Goal: Transaction & Acquisition: Download file/media

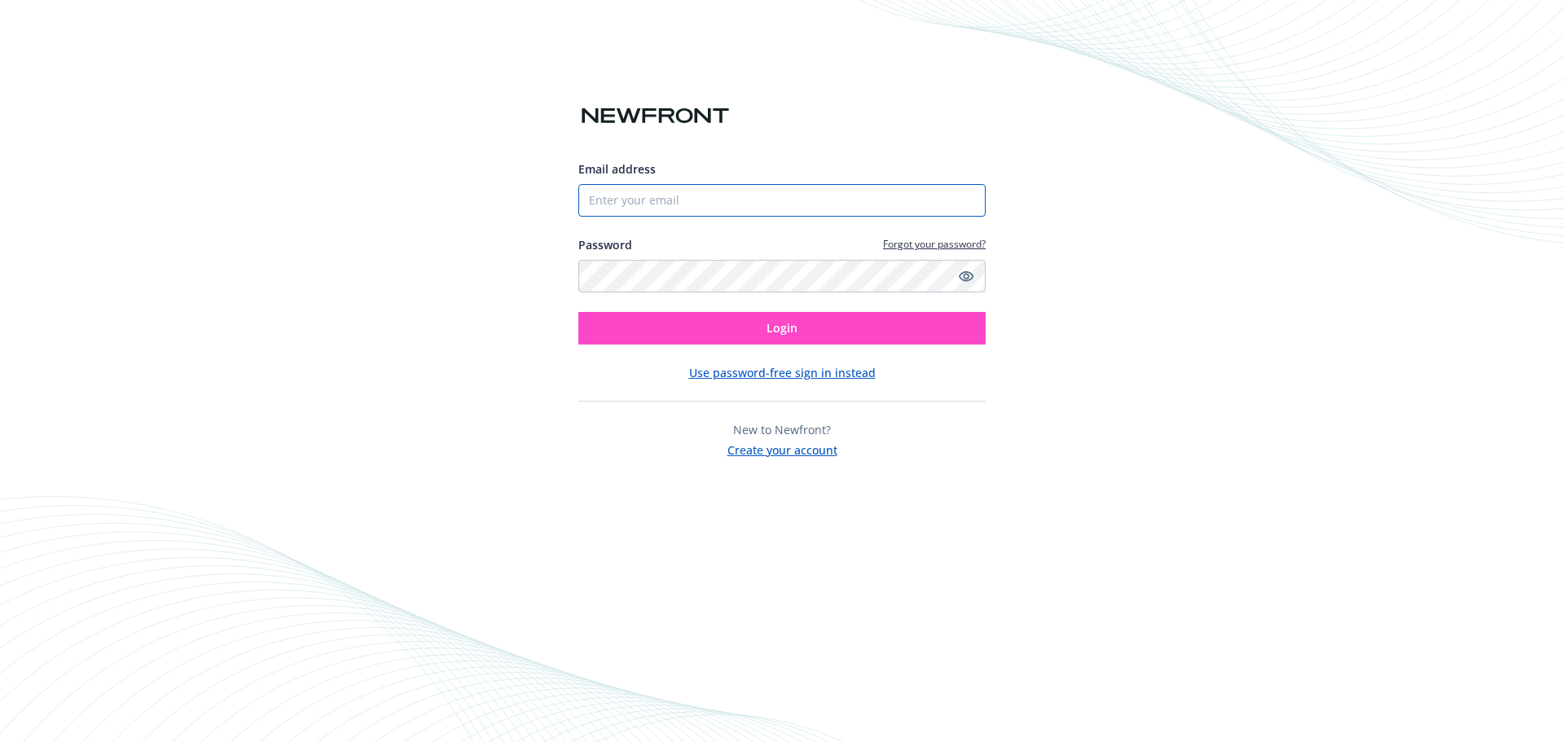
type input "[EMAIL_ADDRESS][DOMAIN_NAME]"
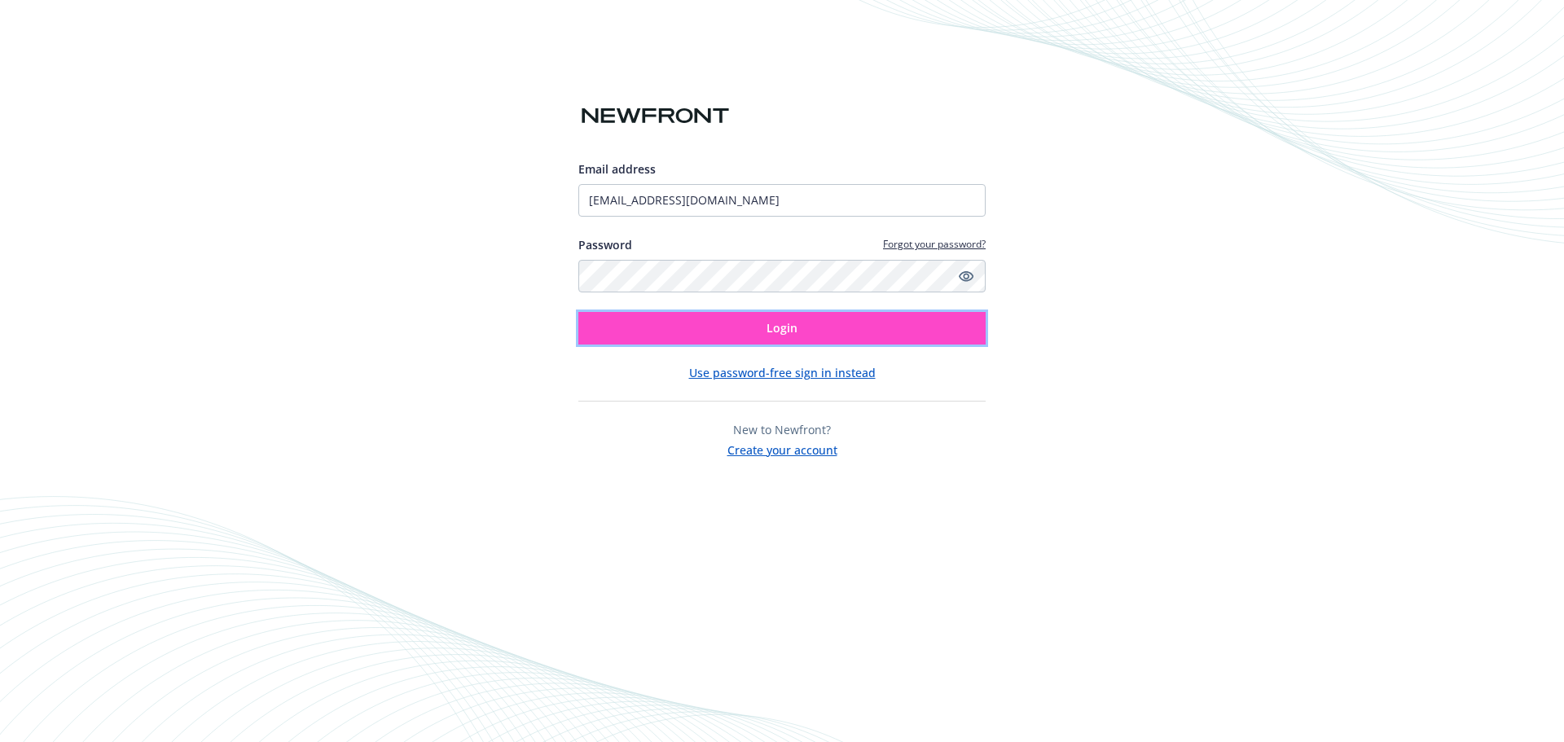
click at [657, 327] on button "Login" at bounding box center [781, 328] width 407 height 33
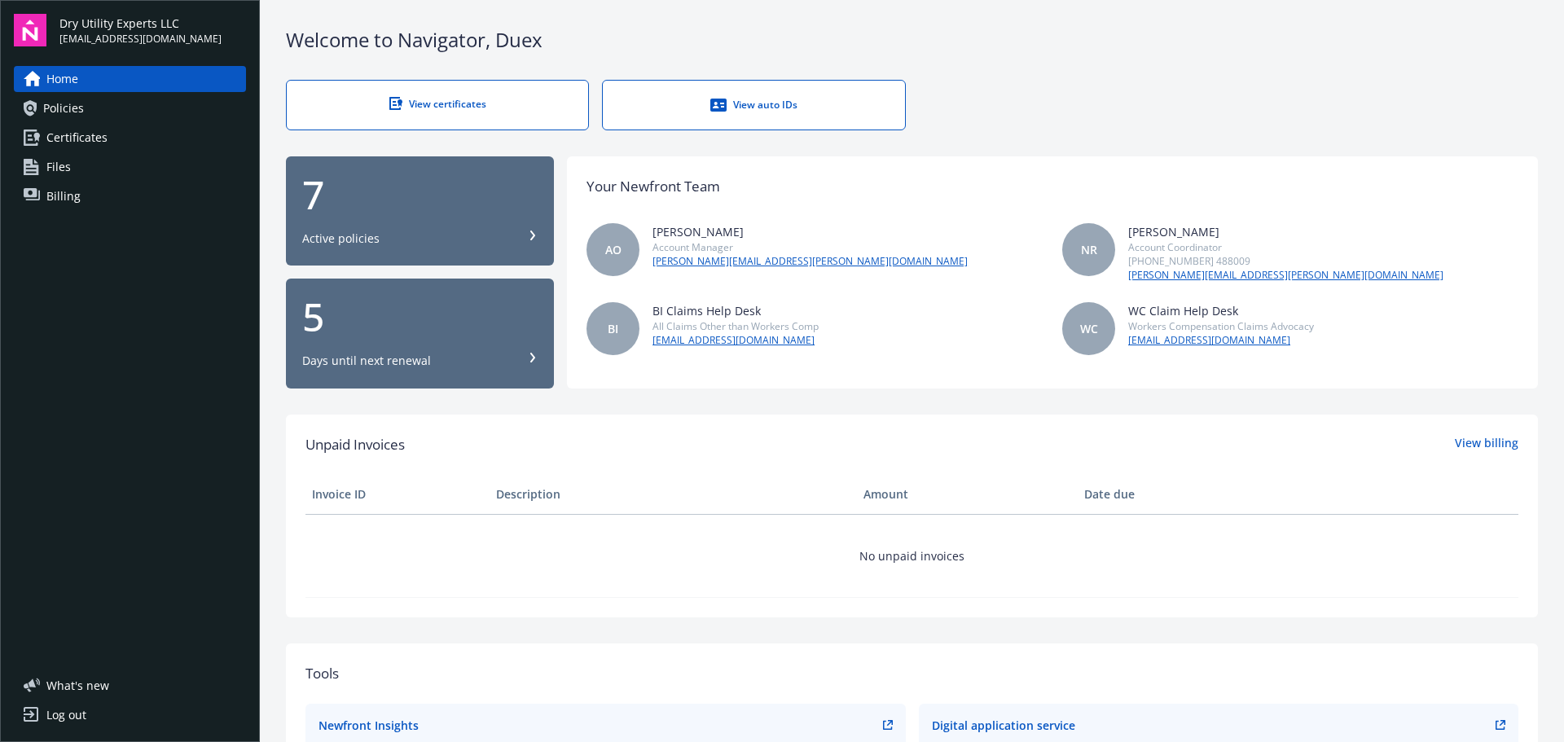
click at [77, 110] on span "Policies" at bounding box center [63, 108] width 41 height 26
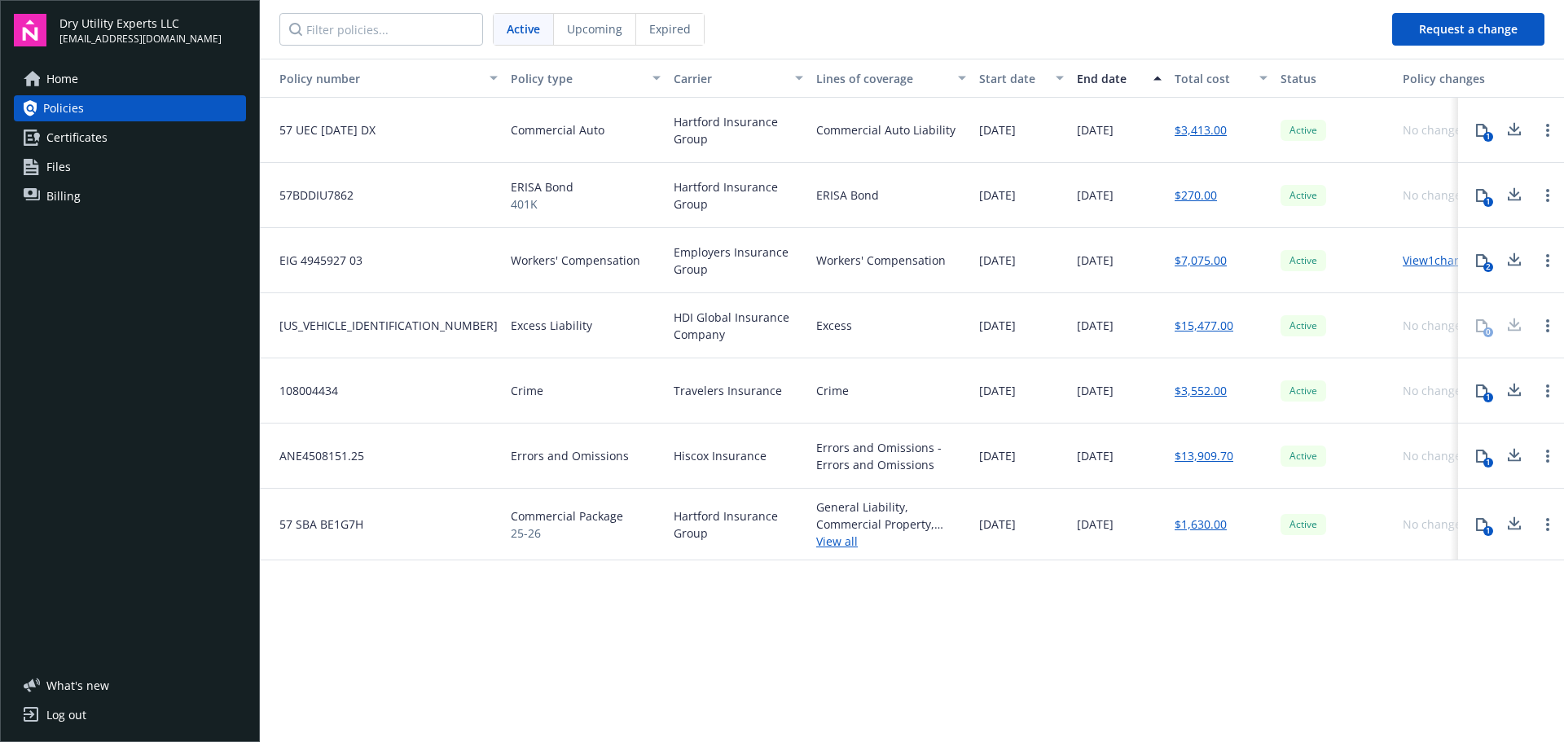
click at [582, 32] on span "Upcoming" at bounding box center [594, 28] width 55 height 17
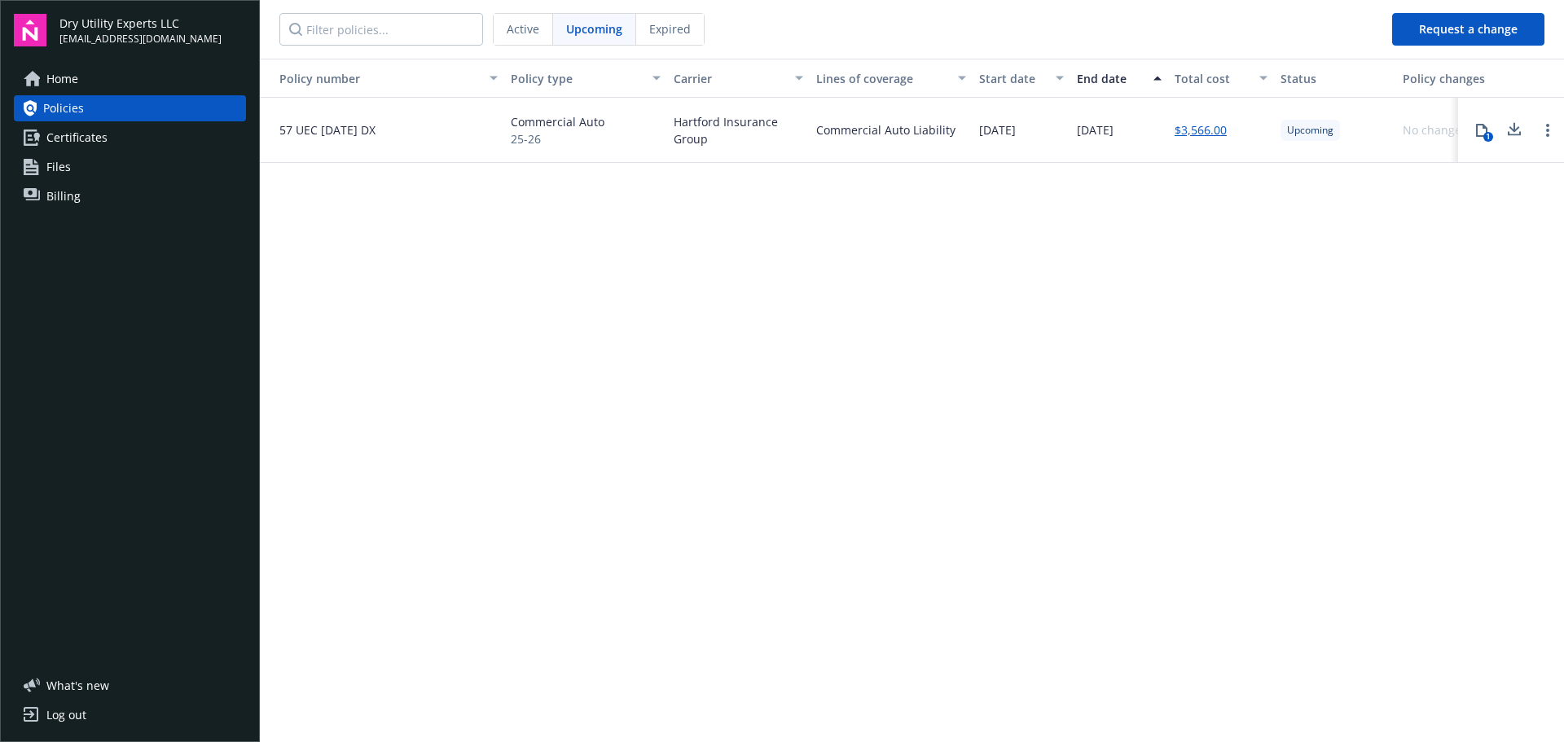
click at [537, 32] on span "Active" at bounding box center [523, 28] width 33 height 17
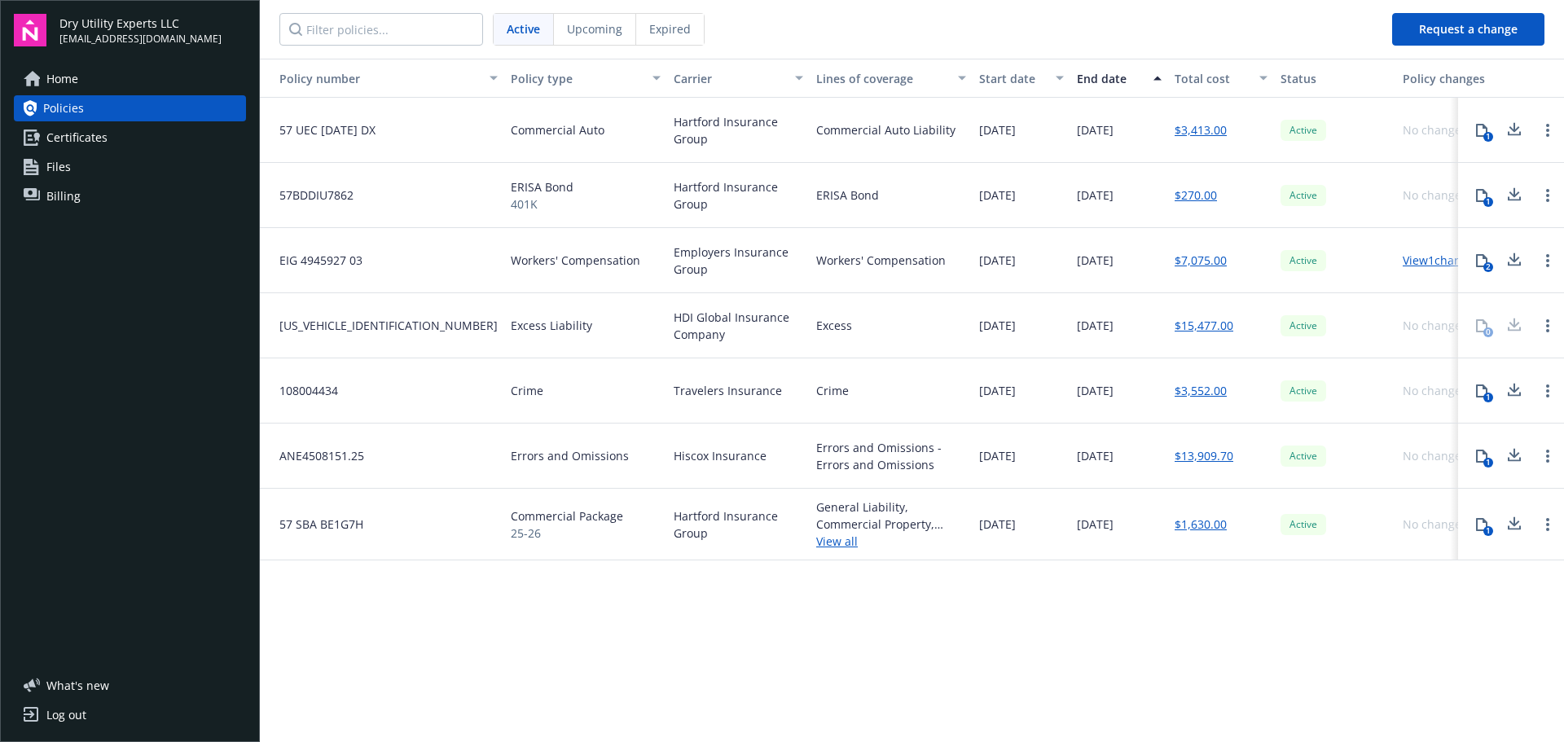
click at [585, 32] on span "Upcoming" at bounding box center [594, 28] width 55 height 17
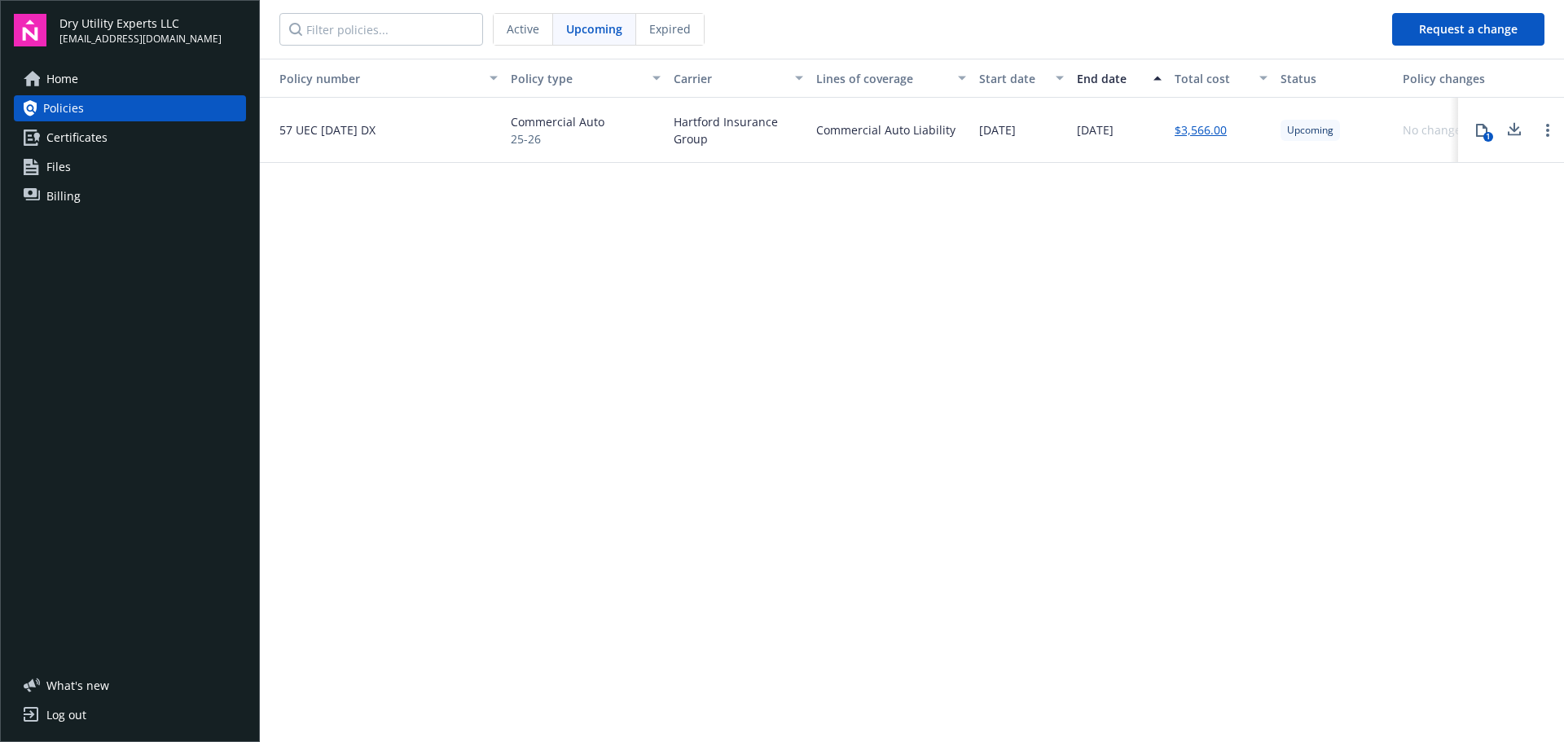
click at [1488, 132] on div "1" at bounding box center [1488, 137] width 10 height 10
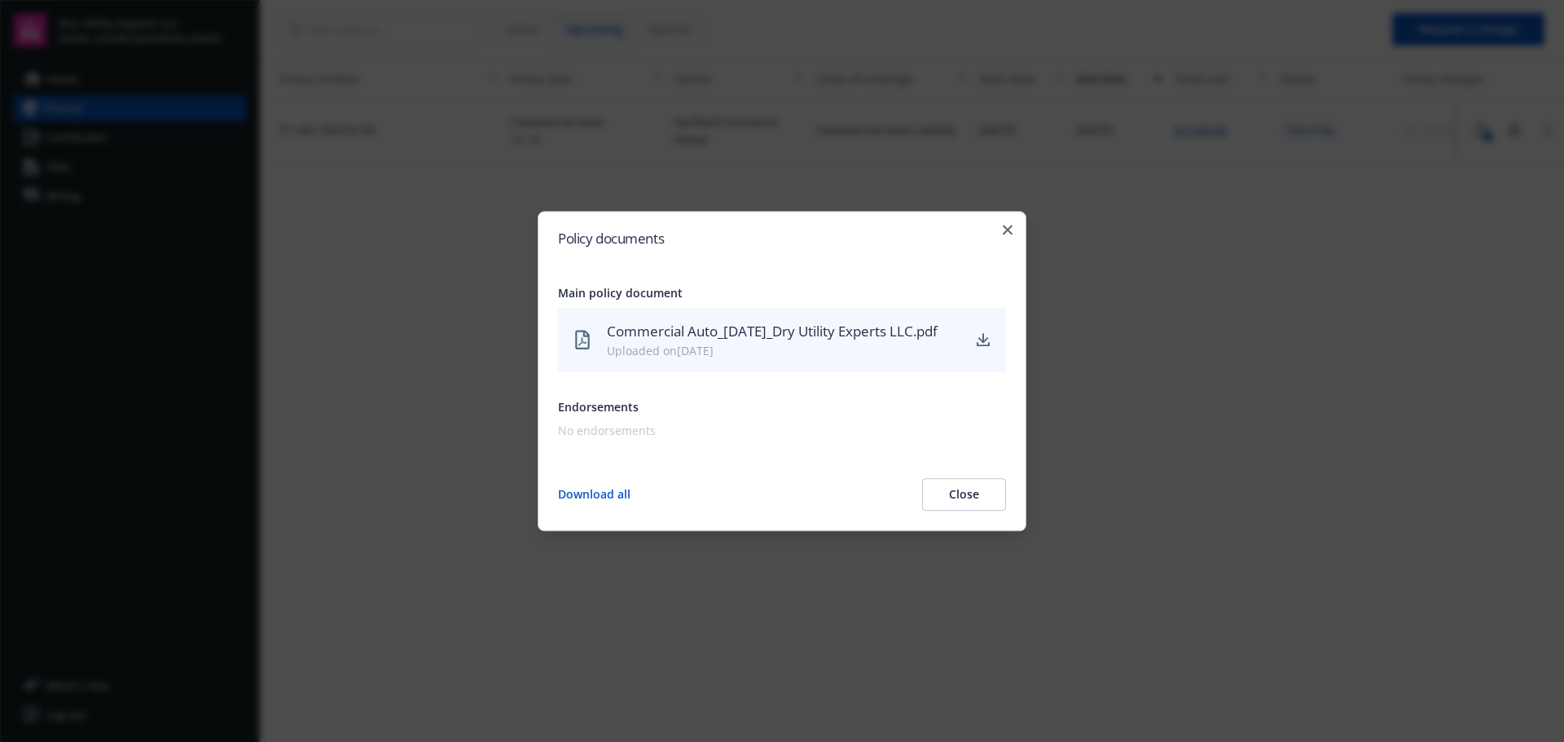
click at [971, 336] on div "Commercial Auto_[DATE]_Dry Utility Experts LLC.pdf Uploaded on [DATE]" at bounding box center [782, 340] width 448 height 64
click at [984, 338] on icon "download" at bounding box center [983, 339] width 11 height 10
click at [1010, 225] on icon "button" at bounding box center [1008, 230] width 10 height 10
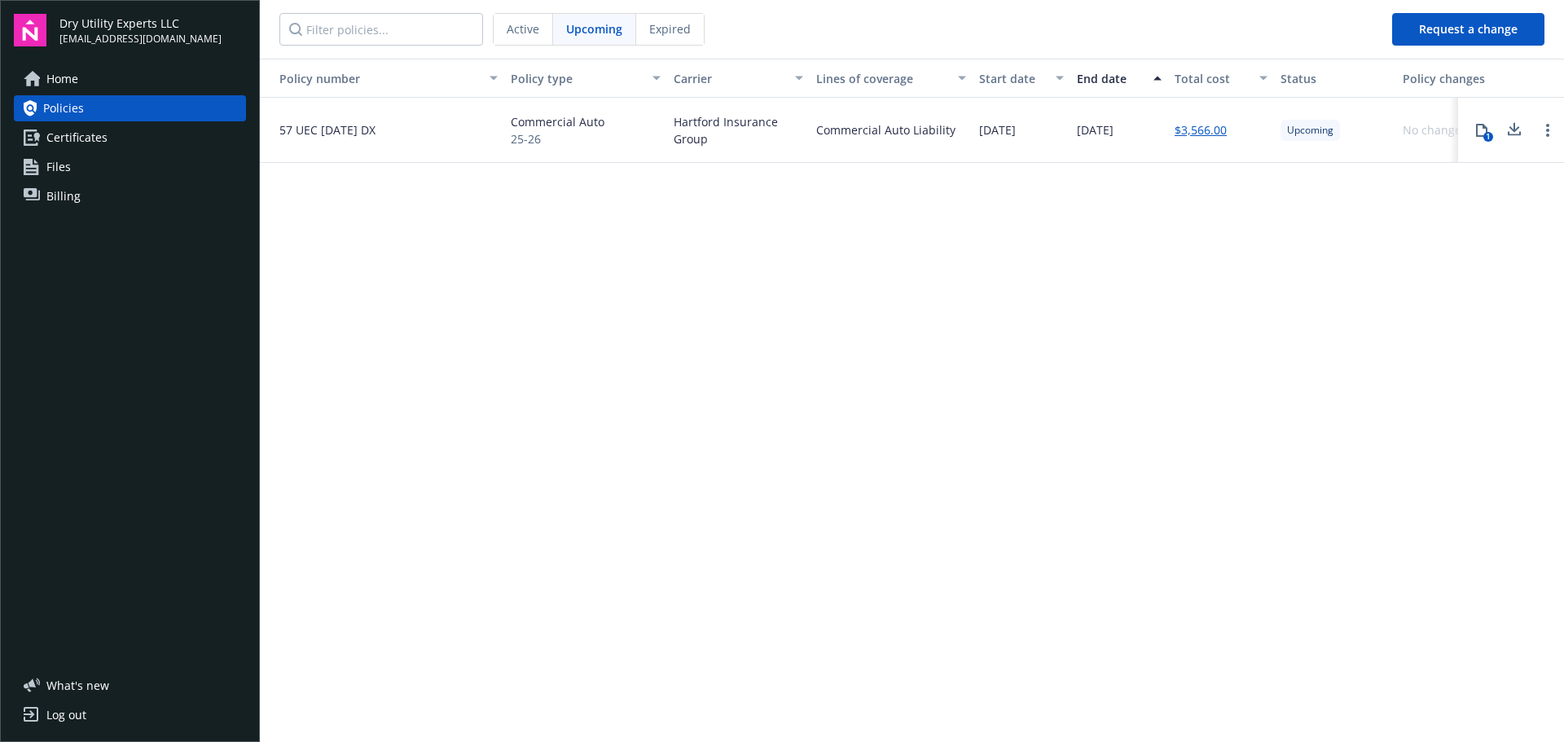
click at [658, 28] on span "Expired" at bounding box center [670, 28] width 42 height 17
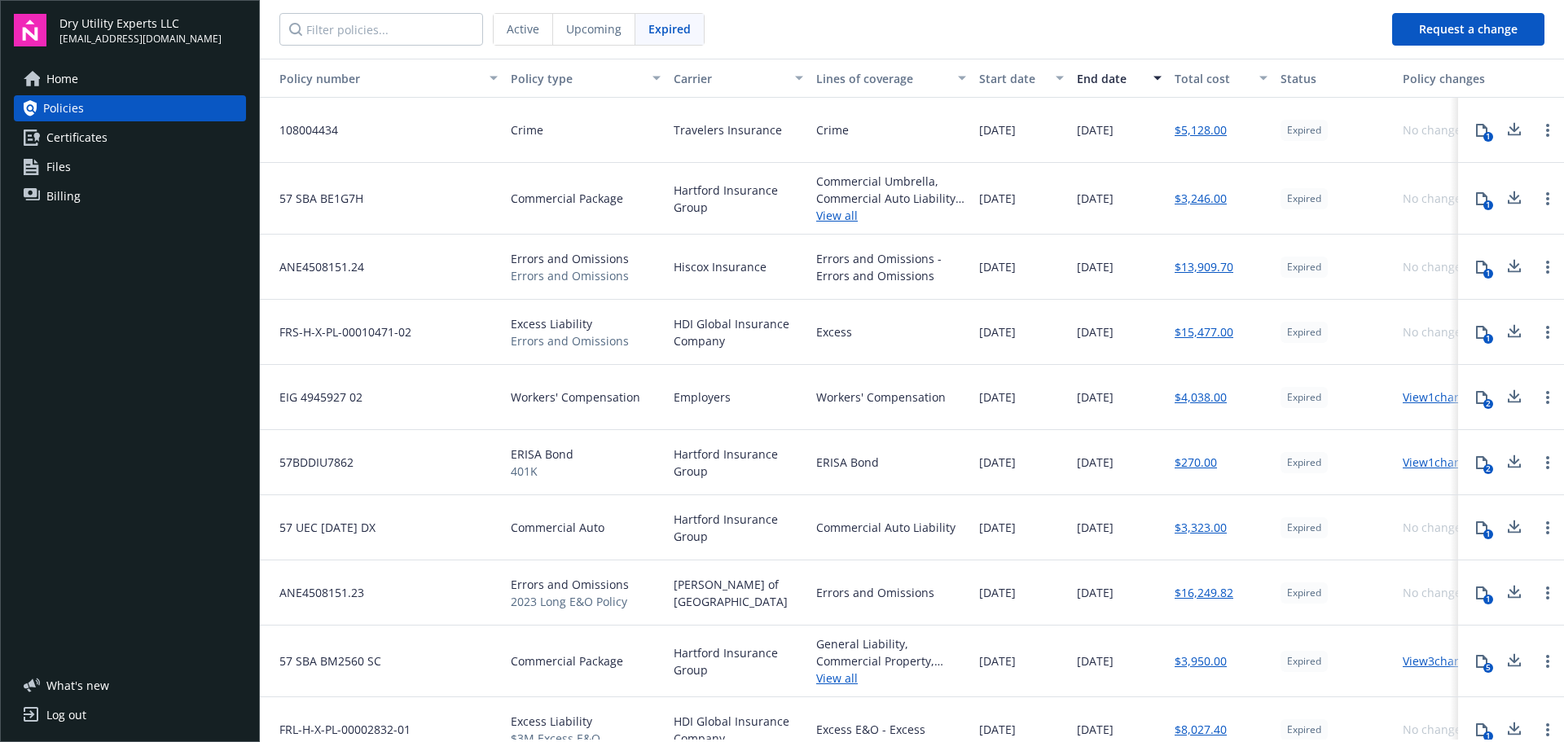
click at [606, 29] on span "Upcoming" at bounding box center [593, 28] width 55 height 17
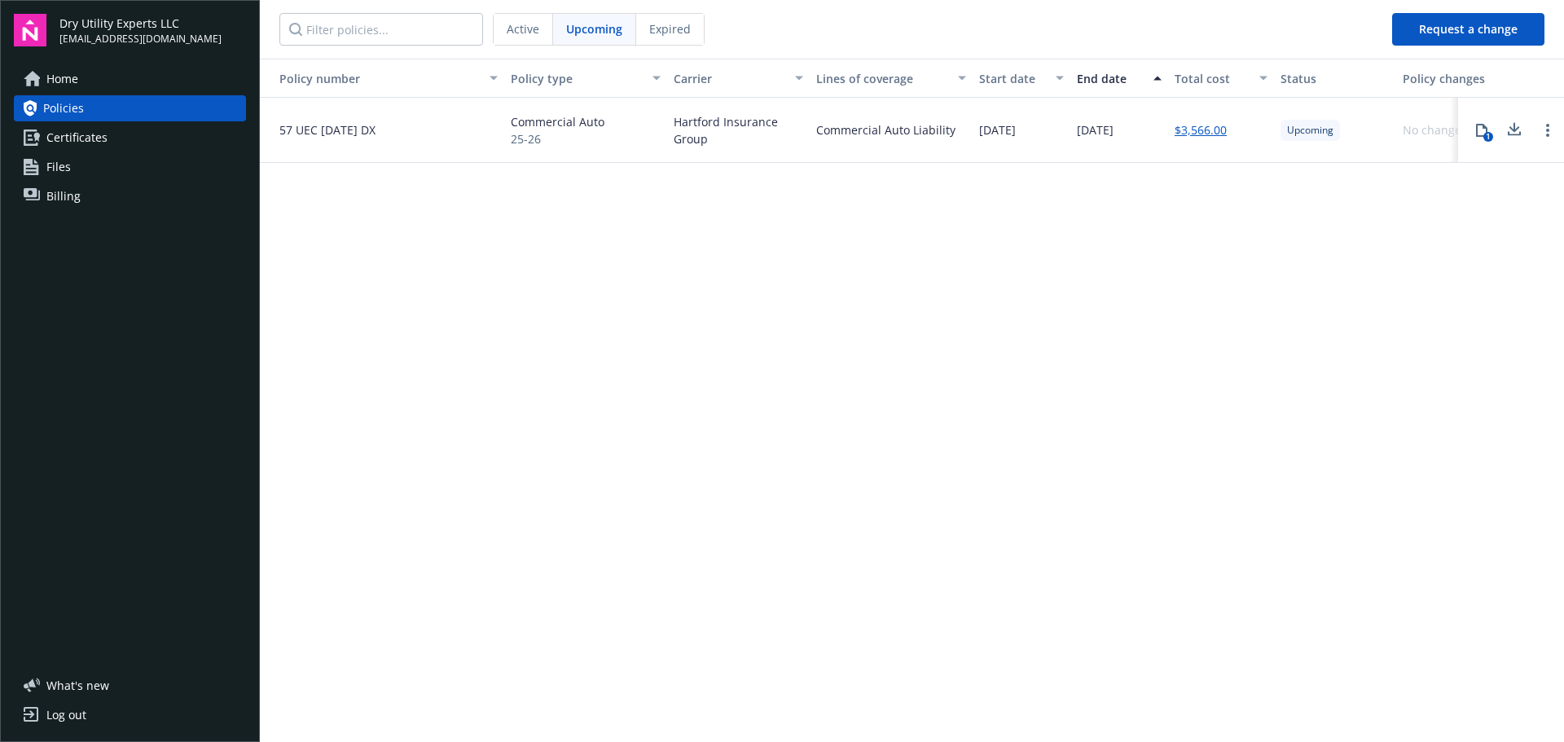
click at [526, 19] on div "Active" at bounding box center [523, 29] width 59 height 31
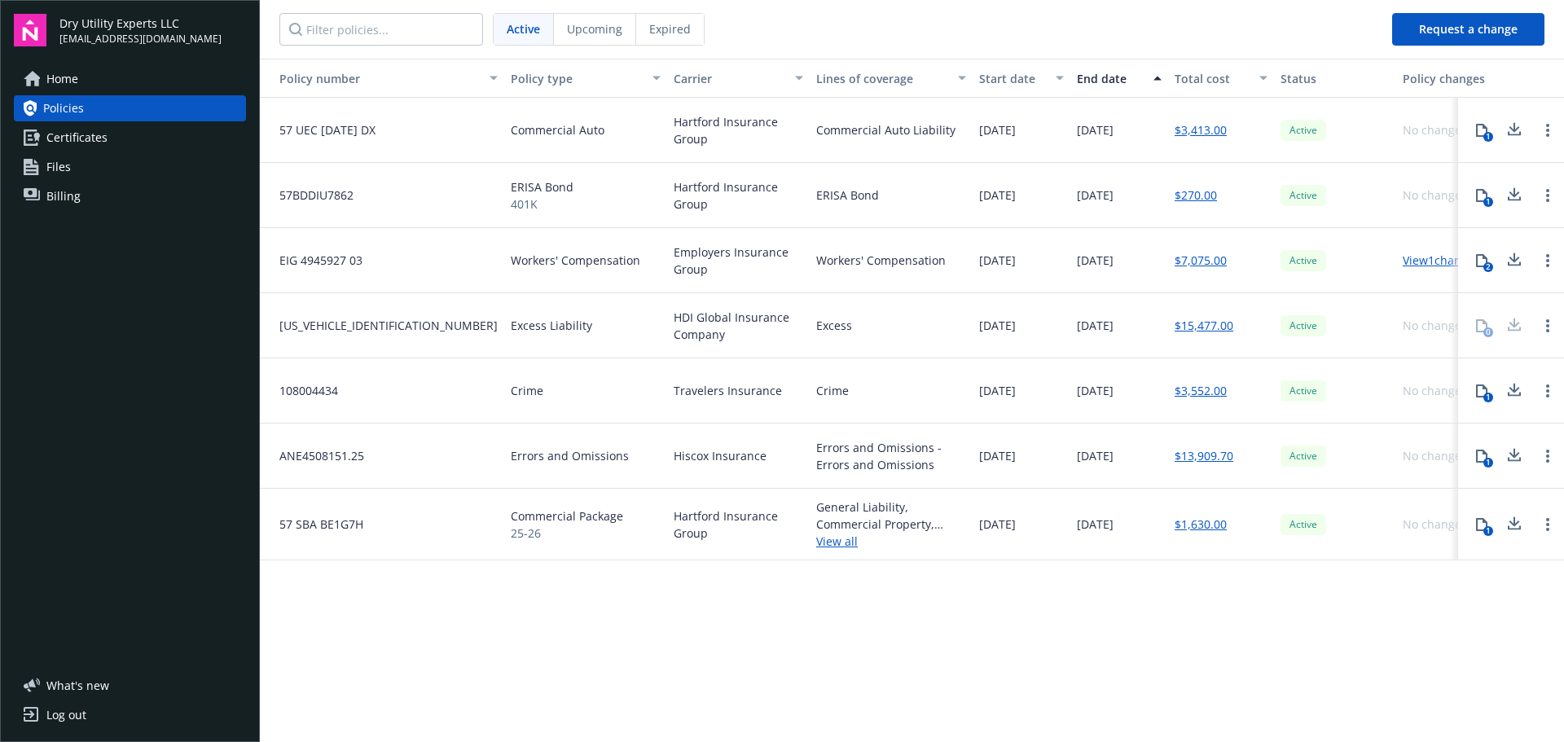
click at [1191, 457] on link "$13,909.70" at bounding box center [1204, 455] width 59 height 17
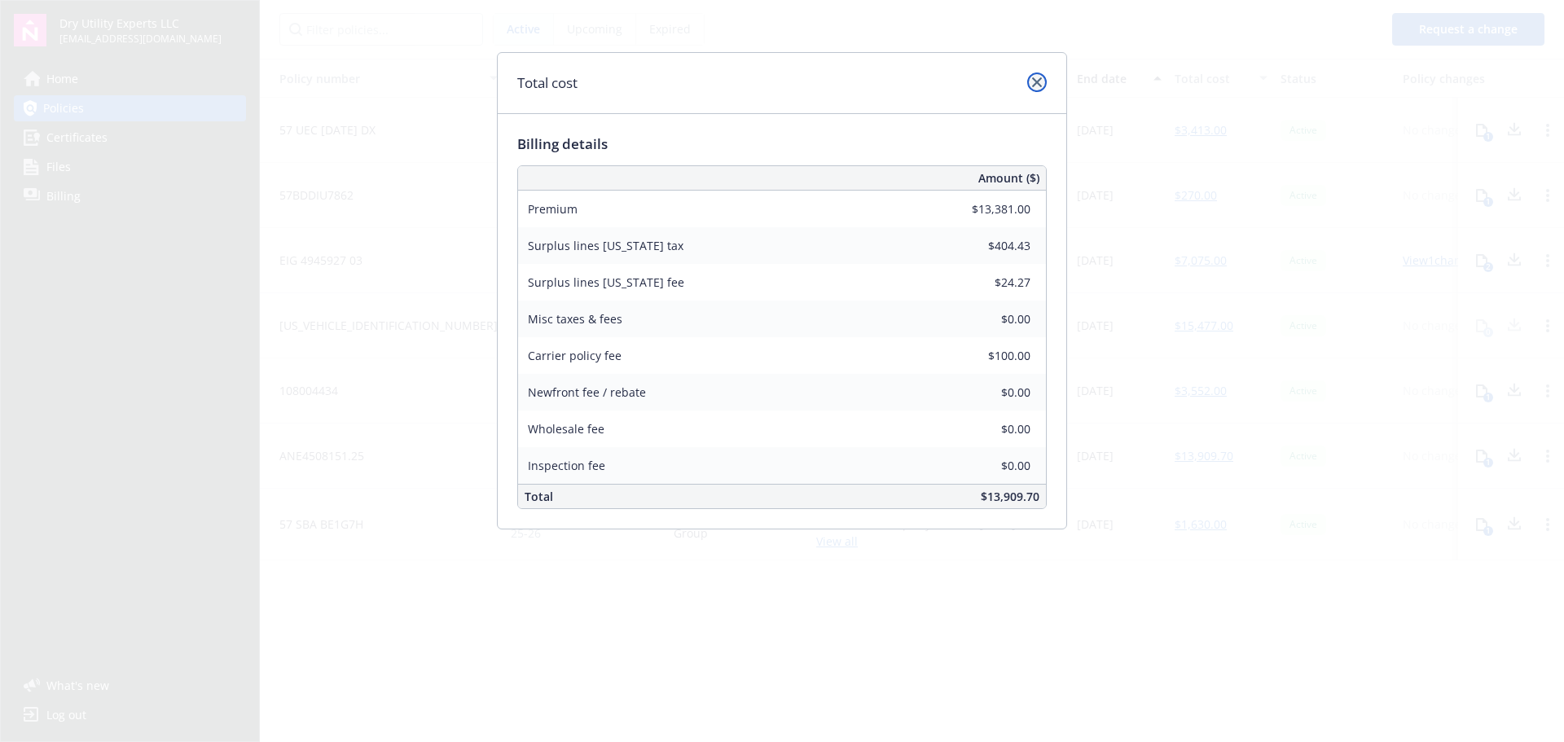
click at [1034, 74] on link "close" at bounding box center [1037, 82] width 20 height 20
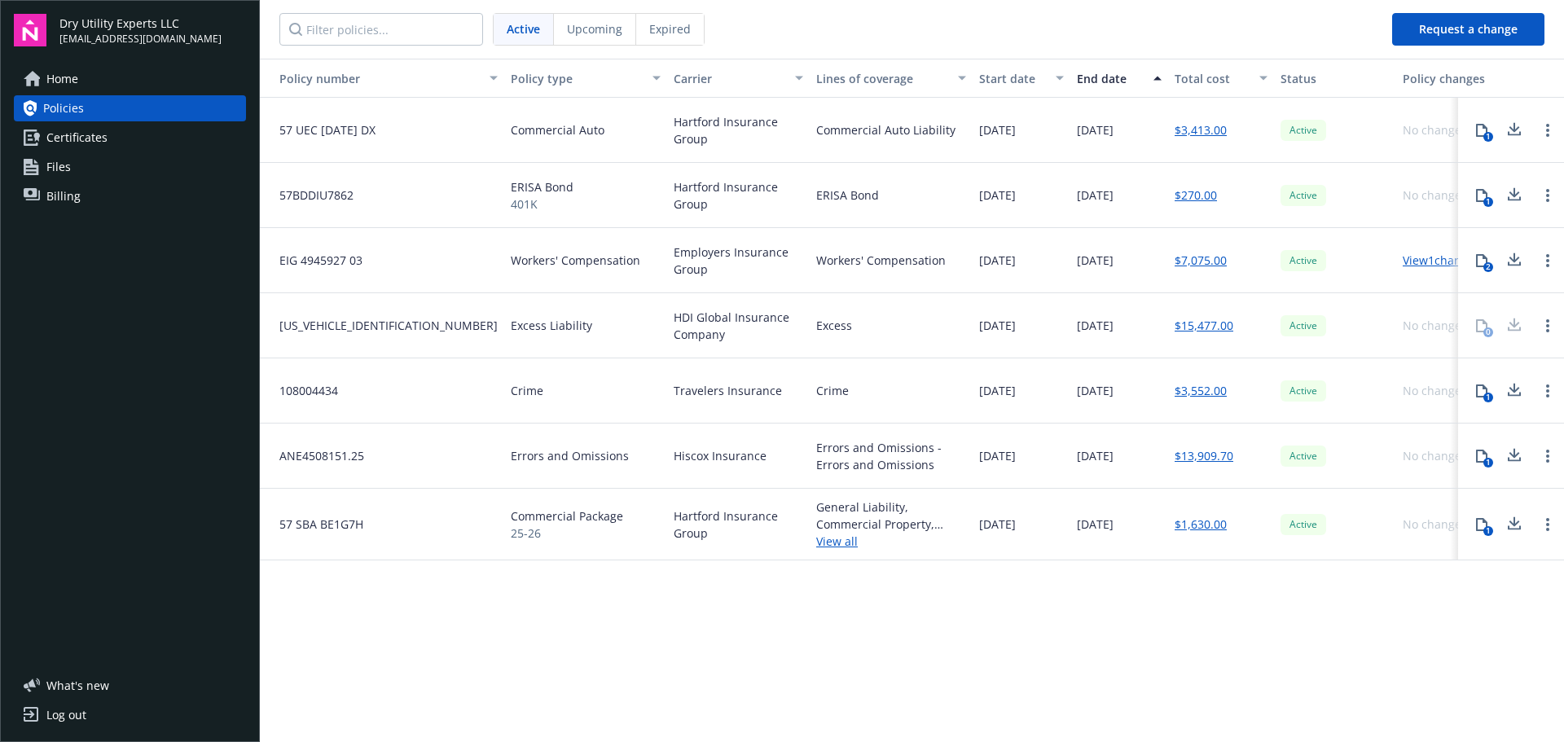
click at [1486, 462] on div "1" at bounding box center [1488, 463] width 10 height 10
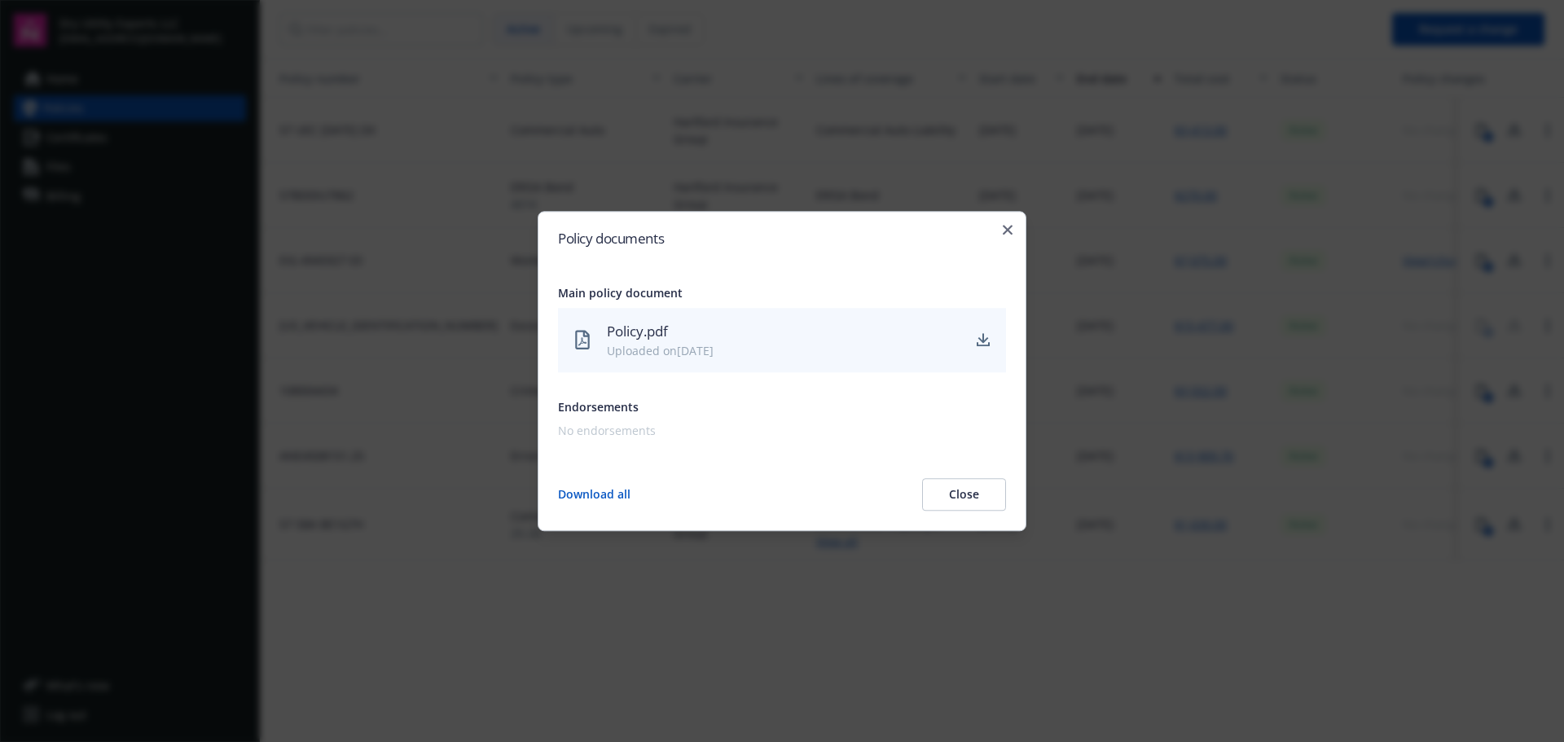
drag, startPoint x: 601, startPoint y: 499, endPoint x: 601, endPoint y: 490, distance: 9.0
click at [600, 499] on button "Download all" at bounding box center [594, 494] width 72 height 33
click at [1003, 232] on icon "button" at bounding box center [1008, 230] width 10 height 10
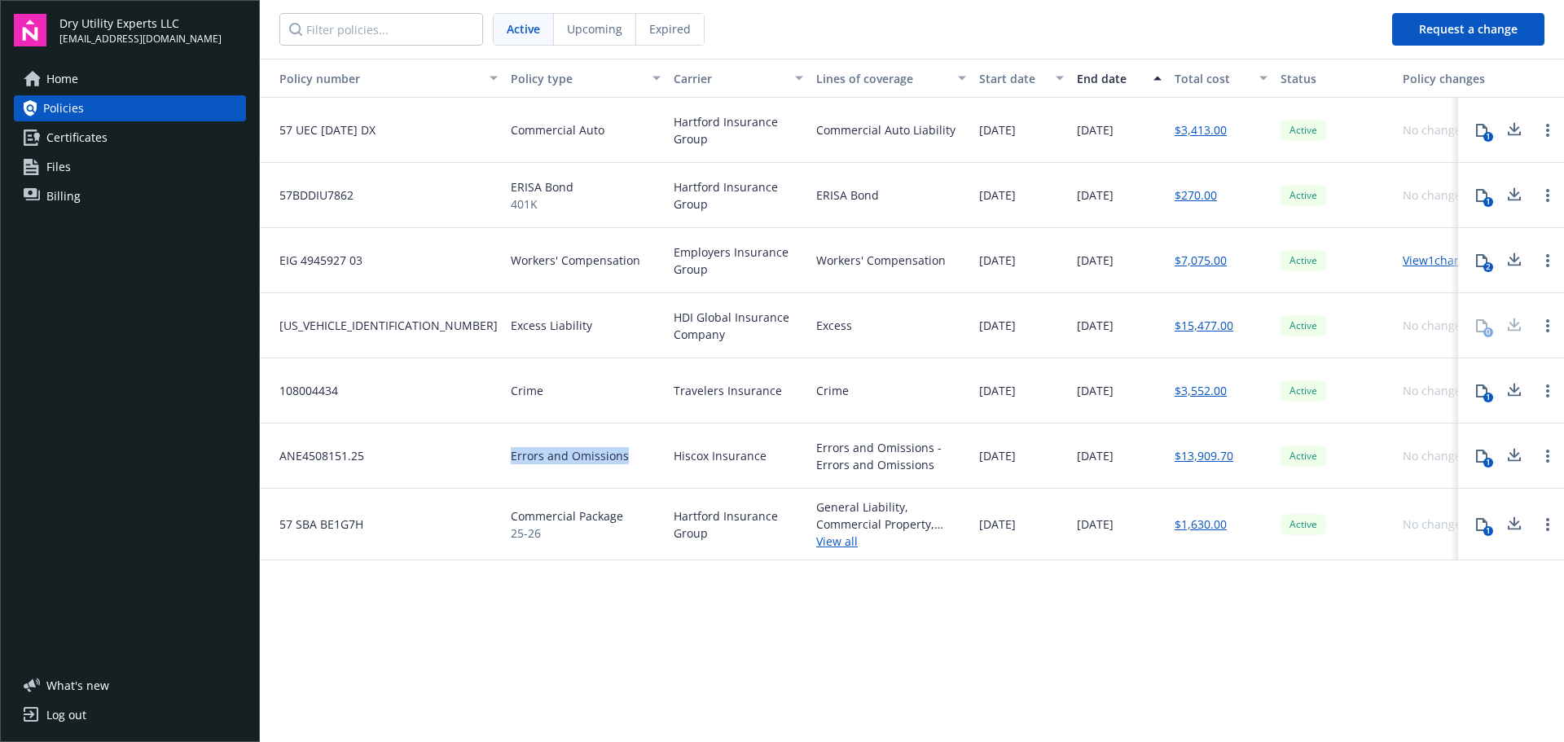
drag, startPoint x: 629, startPoint y: 462, endPoint x: 500, endPoint y: 464, distance: 128.7
click at [500, 464] on div "ANE4508151.25 Errors and Omissions Hiscox Insurance Errors and Omissions - Erro…" at bounding box center [932, 456] width 1344 height 65
copy div "Errors and Omissions"
